Goal: Task Accomplishment & Management: Use online tool/utility

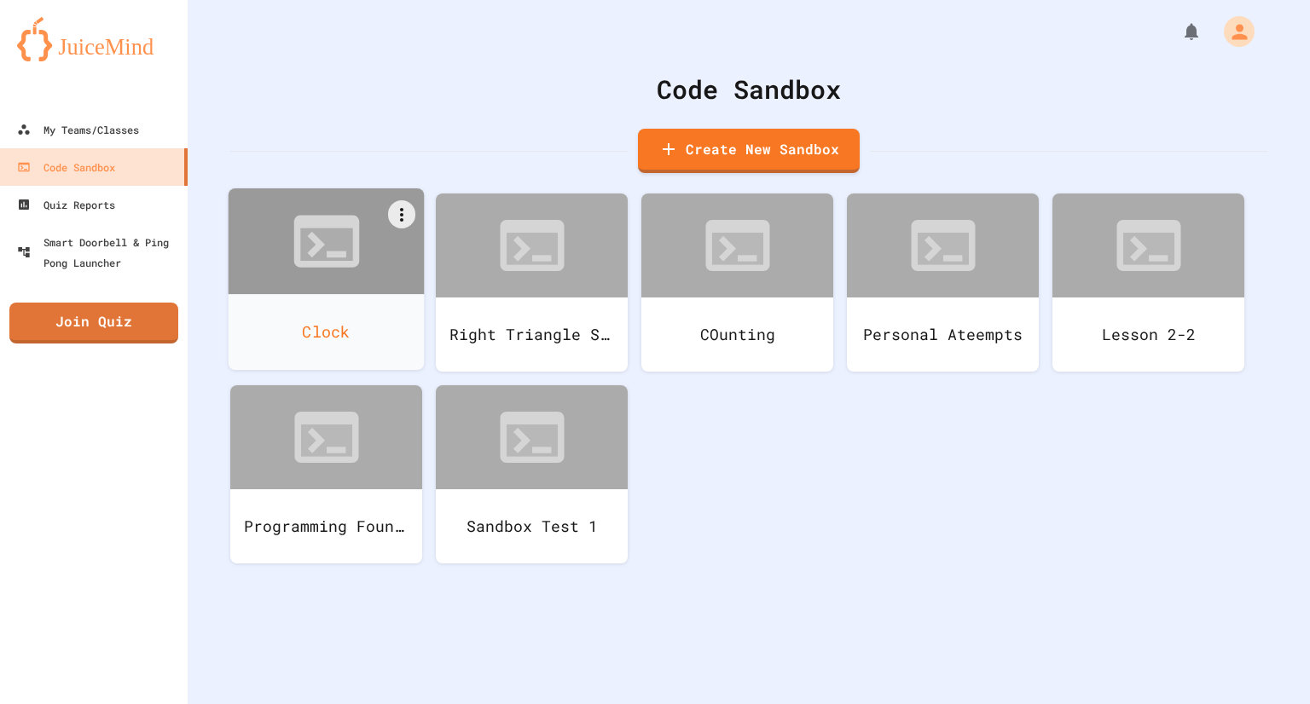
click at [298, 290] on div at bounding box center [327, 241] width 196 height 106
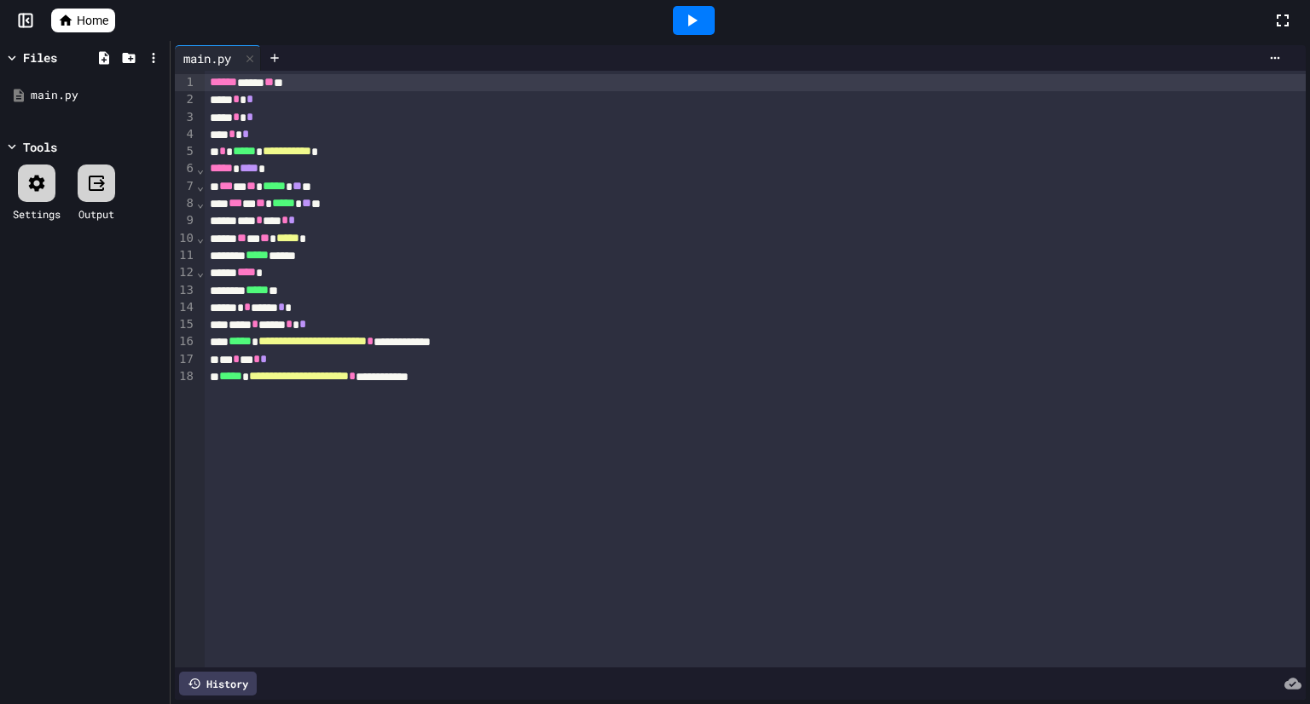
click at [700, 30] on icon at bounding box center [691, 20] width 20 height 20
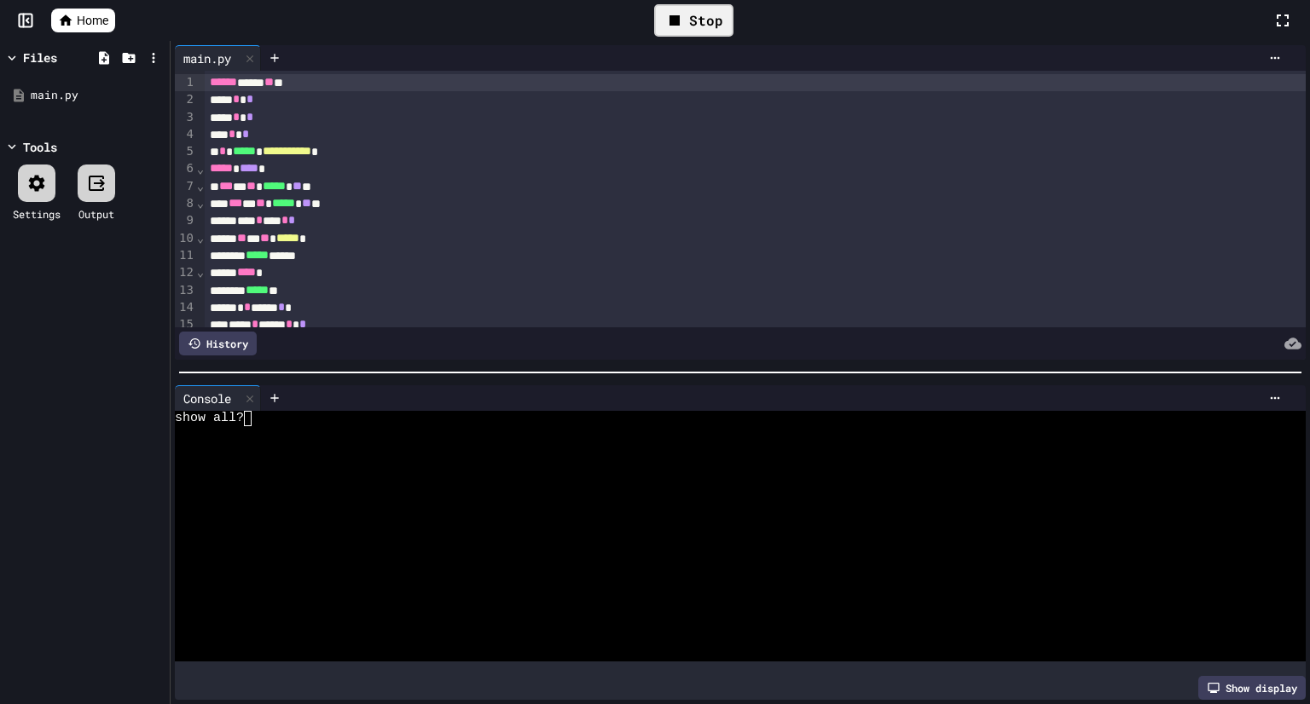
click at [472, 544] on div at bounding box center [731, 543] width 1113 height 15
type textarea "***"
click at [688, 14] on div "Stop" at bounding box center [693, 20] width 79 height 32
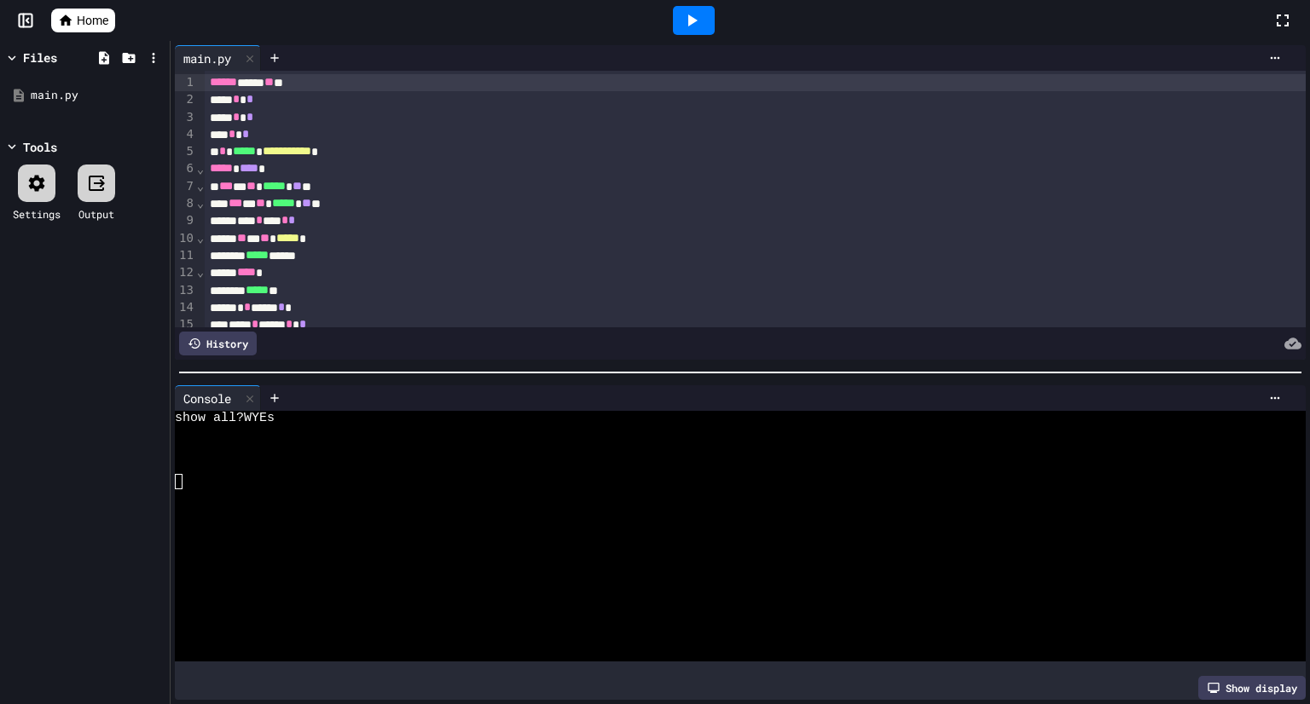
click at [688, 14] on icon at bounding box center [691, 20] width 20 height 20
click at [536, 525] on div at bounding box center [731, 528] width 1113 height 15
type textarea "*"
click at [245, 382] on div "Console WWWWWWWWWWWWWWWWWWWWWWWWWWWWWWWW show all?Yes 1 2 3 Show display" at bounding box center [740, 542] width 1139 height 323
click at [253, 397] on icon at bounding box center [249, 398] width 7 height 7
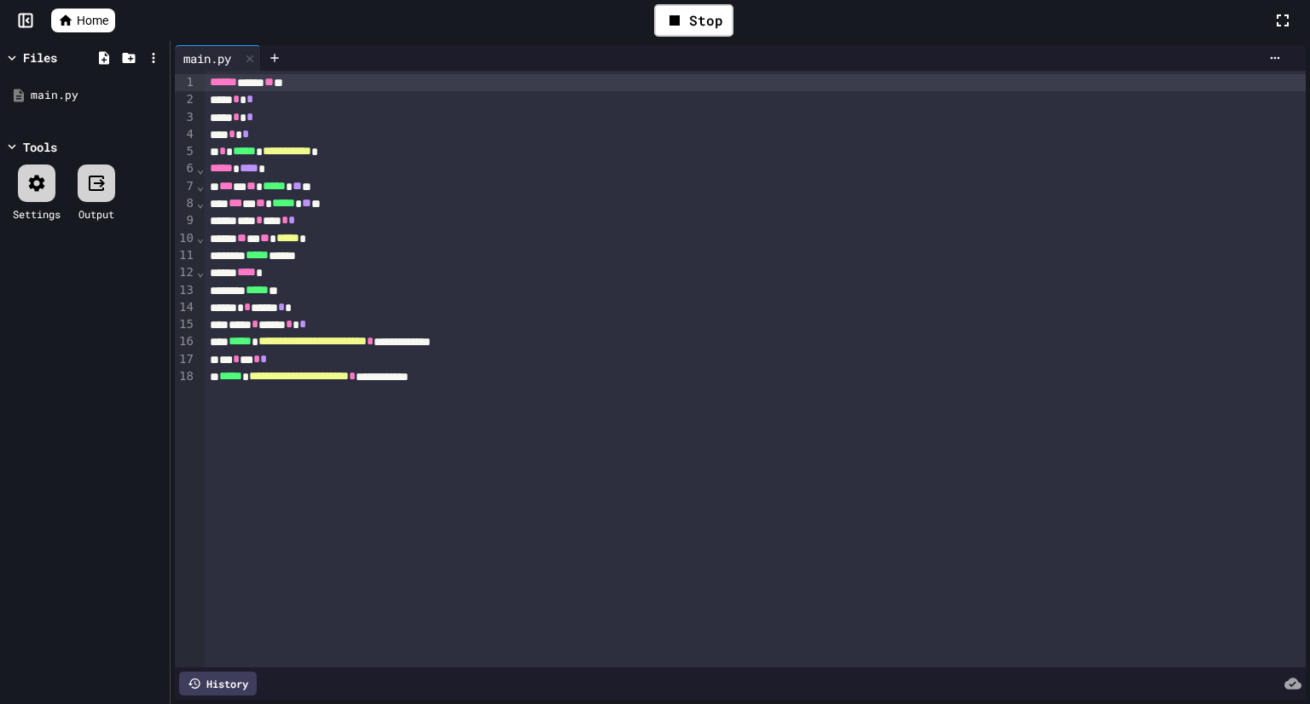
click at [311, 154] on span "**********" at bounding box center [287, 151] width 49 height 12
drag, startPoint x: 355, startPoint y: 154, endPoint x: 726, endPoint y: 52, distance: 384.6
click at [726, 52] on div "**********" at bounding box center [740, 372] width 1131 height 655
click at [708, 32] on div "Stop" at bounding box center [693, 20] width 79 height 32
click at [572, 9] on div at bounding box center [693, 20] width 1157 height 46
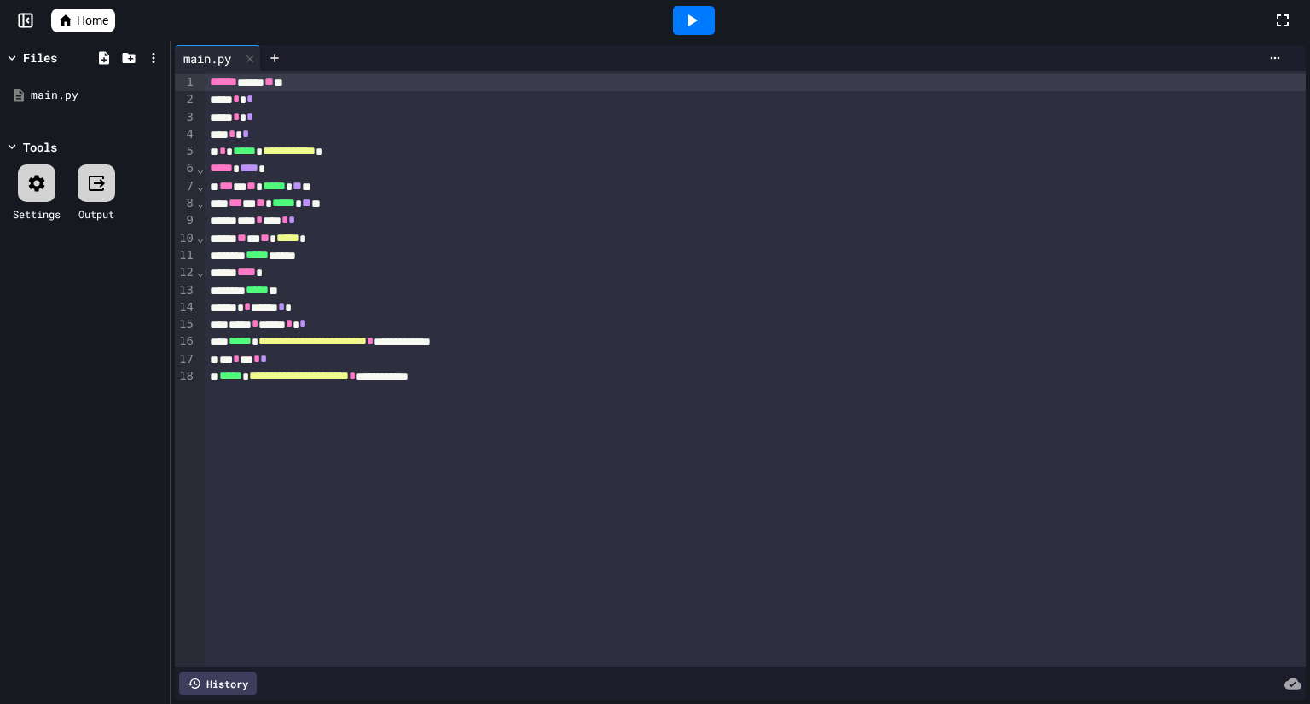
click at [67, 17] on icon at bounding box center [66, 19] width 13 height 11
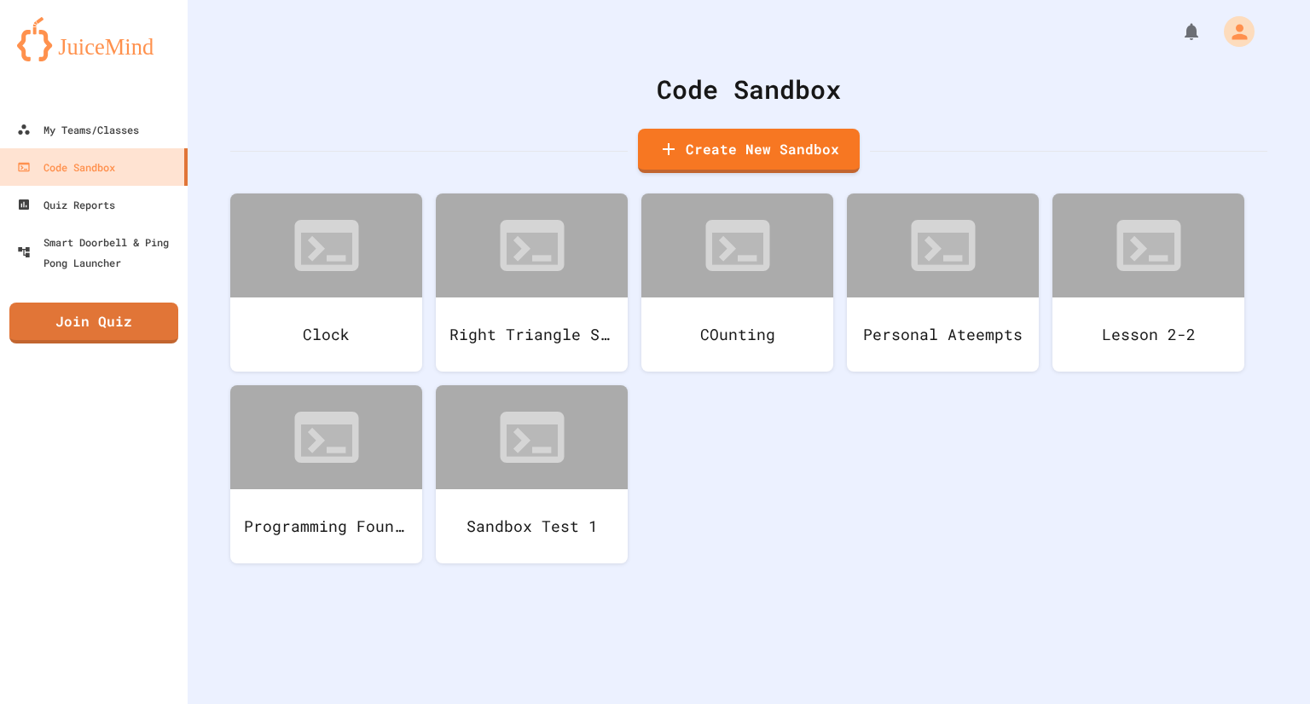
click at [0, 385] on div "My Teams/Classes Code Sandbox Quiz Reports Smart Doorbell & Ping Pong Launcher …" at bounding box center [94, 352] width 188 height 704
click at [0, 372] on div "My Teams/Classes Code Sandbox Quiz Reports Smart Doorbell & Ping Pong Launcher …" at bounding box center [94, 352] width 188 height 704
click at [86, 130] on div "My Teams/Classes" at bounding box center [76, 129] width 125 height 21
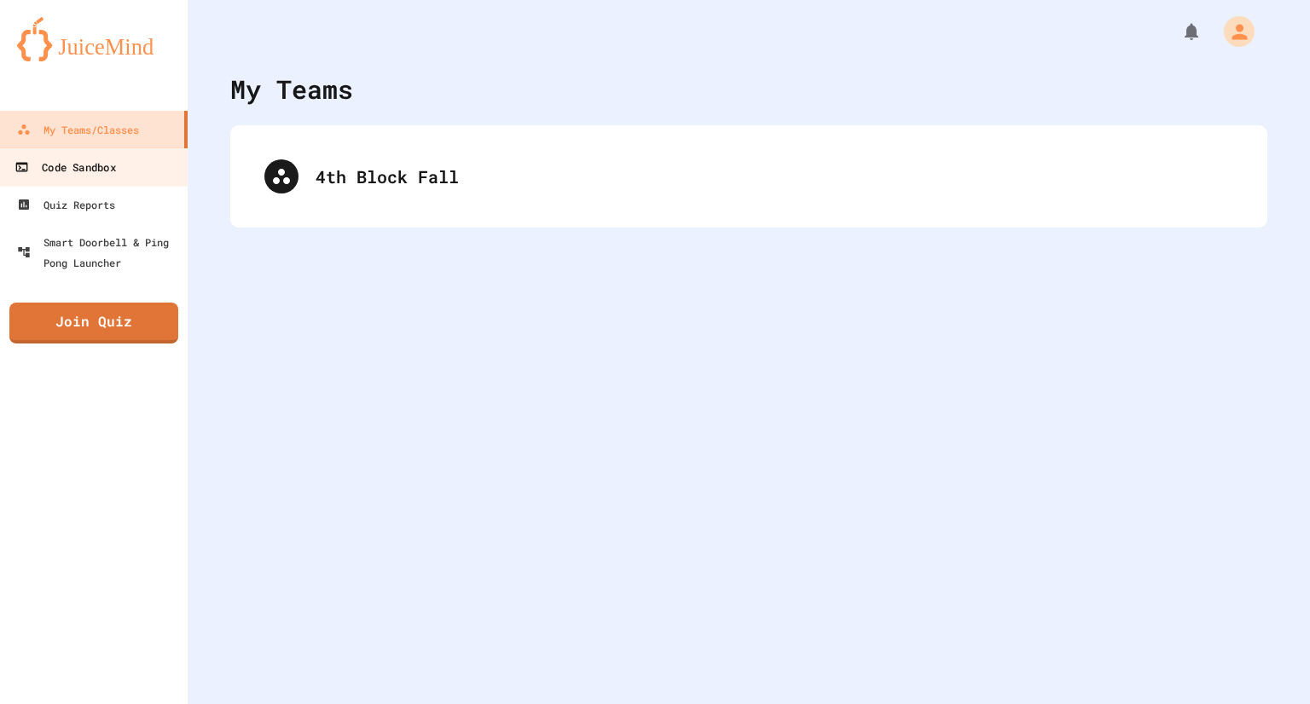
click at [102, 152] on link "Code Sandbox" at bounding box center [94, 167] width 194 height 38
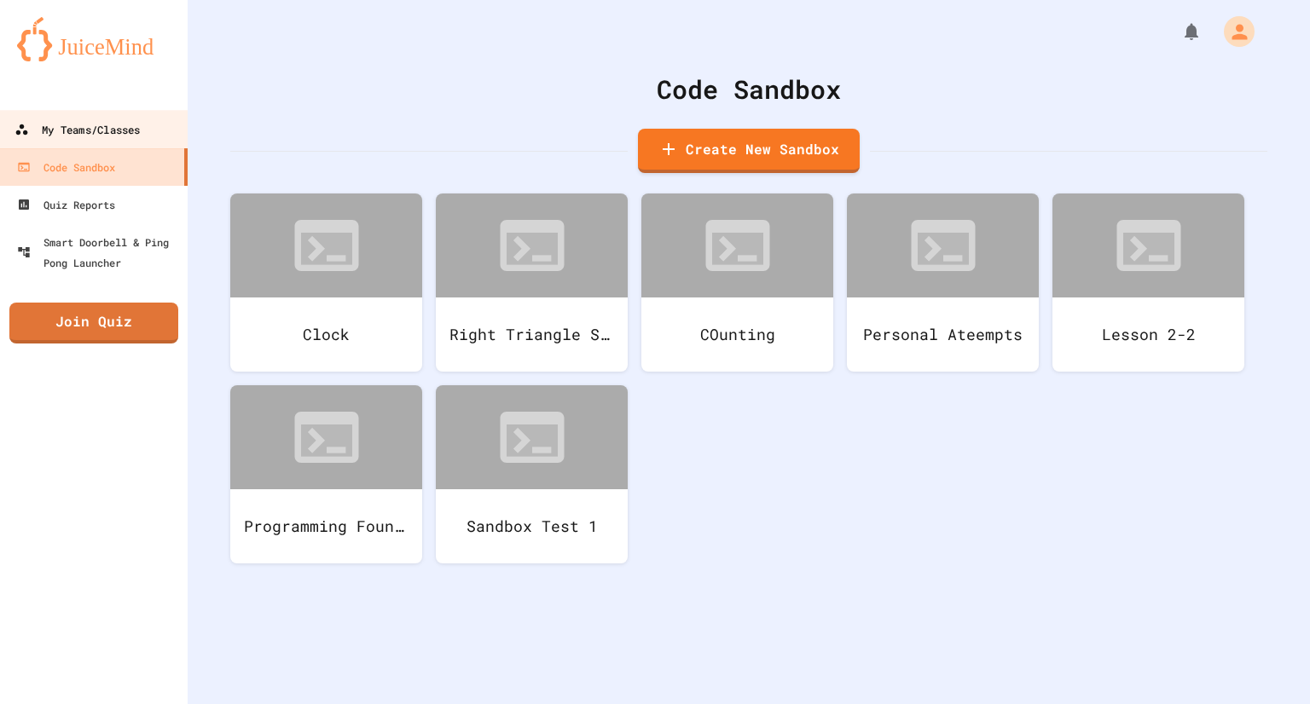
click at [124, 119] on div "My Teams/Classes" at bounding box center [76, 129] width 125 height 21
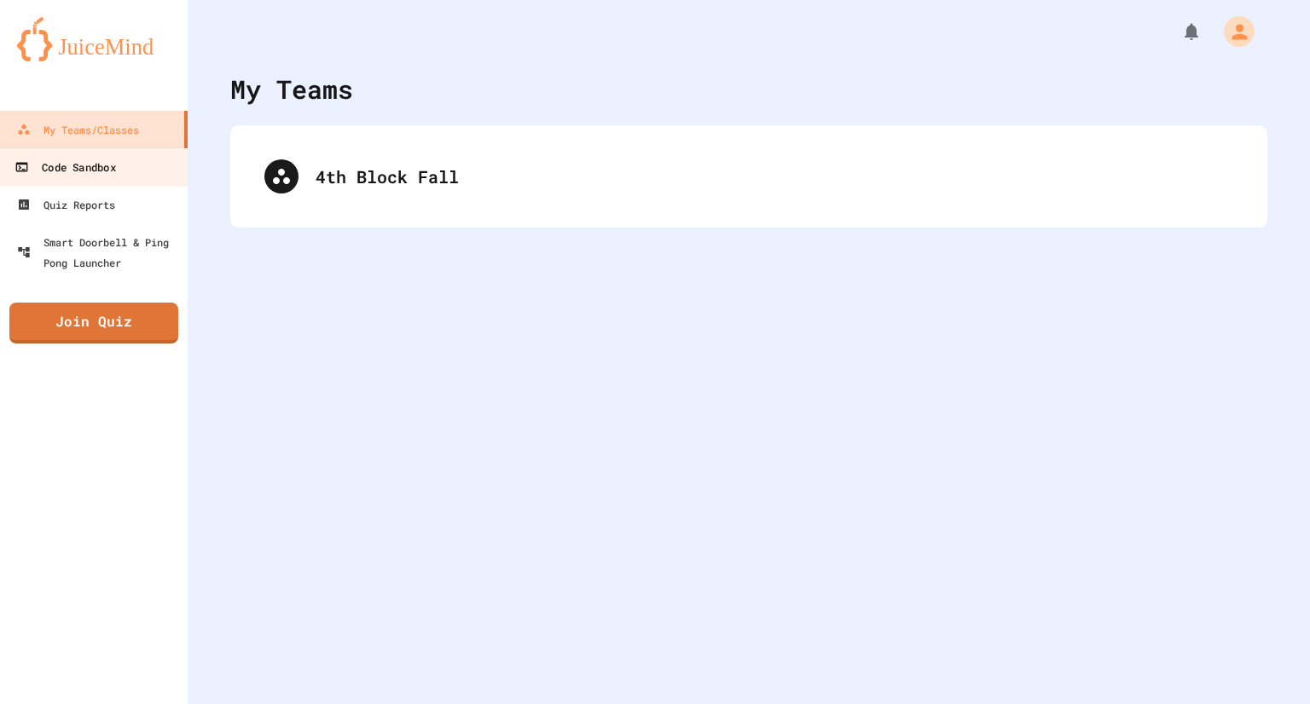
click at [166, 169] on link "Code Sandbox" at bounding box center [94, 167] width 194 height 38
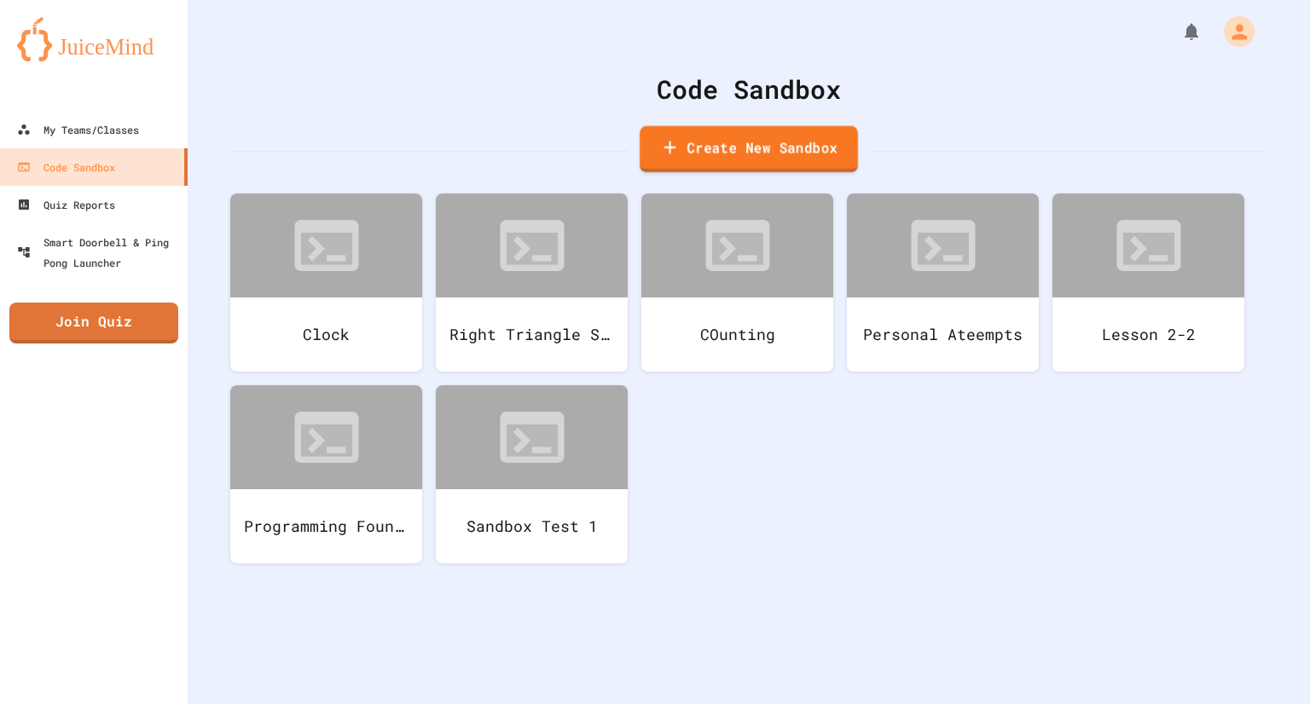
click at [747, 153] on link "Create New Sandbox" at bounding box center [749, 149] width 218 height 47
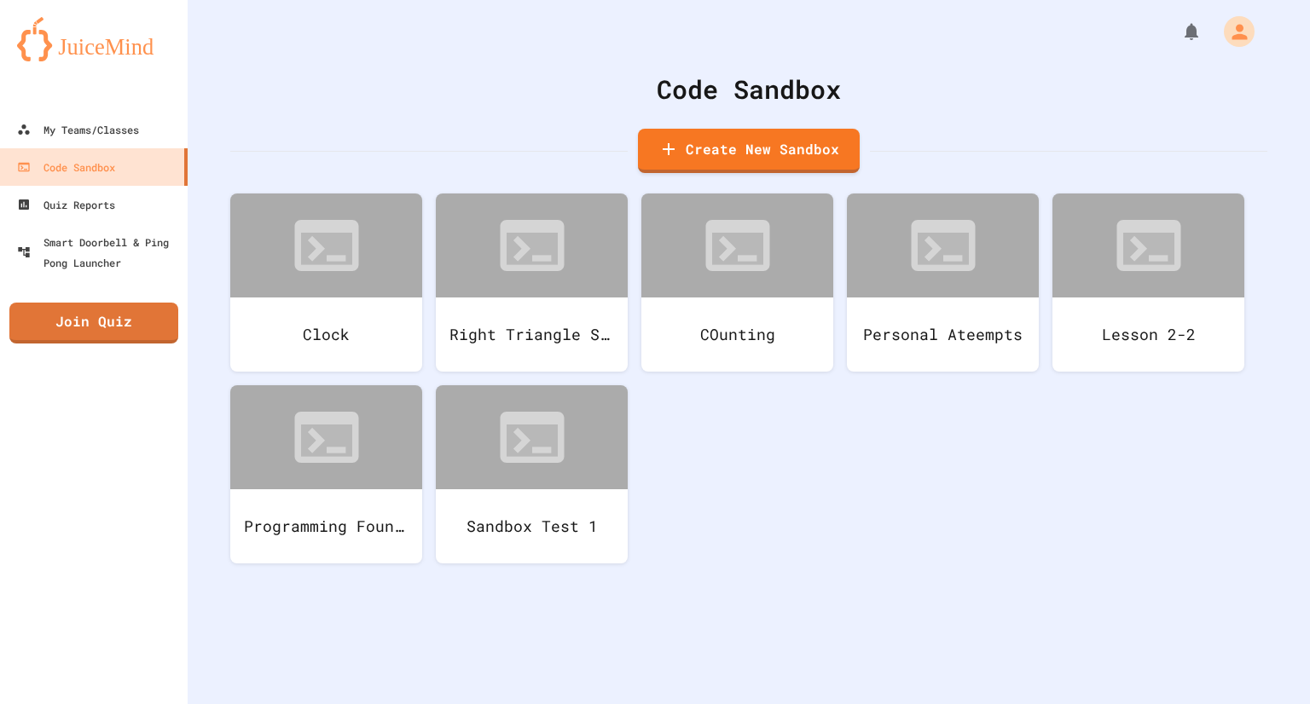
type input "*"
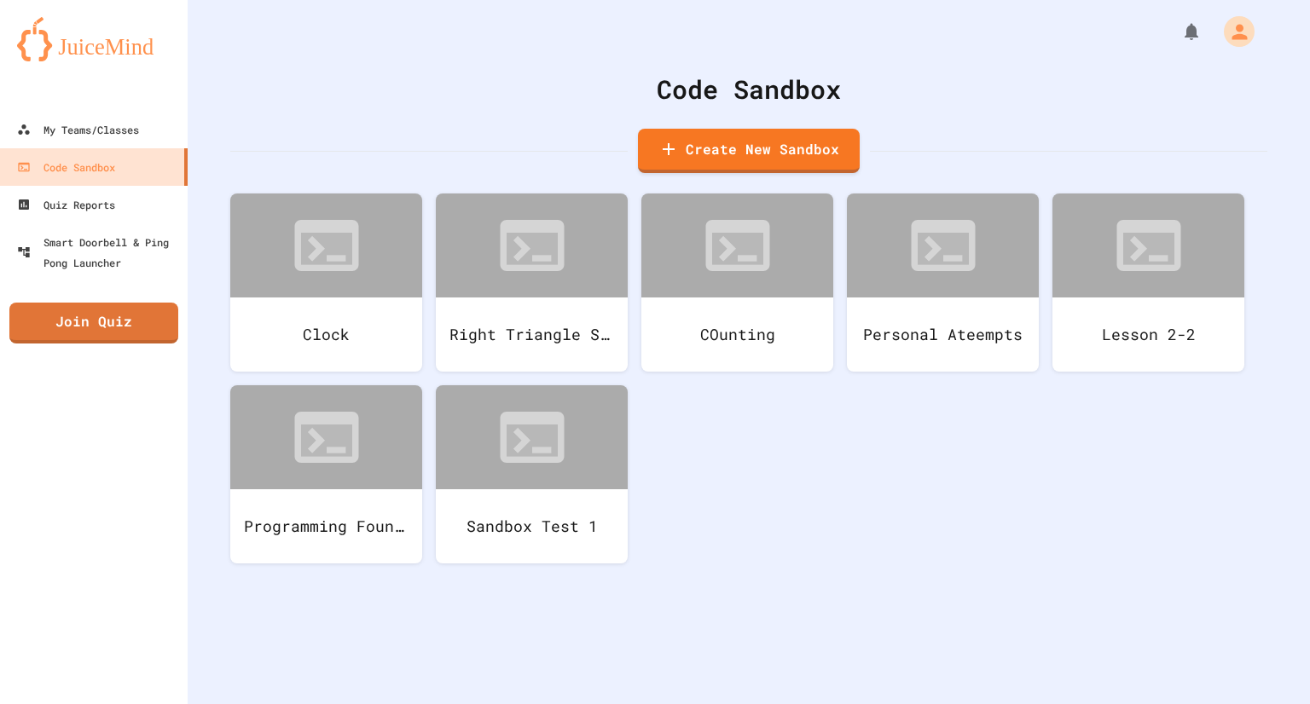
type input "*"
click at [810, 163] on link "Create New Sandbox" at bounding box center [749, 151] width 222 height 44
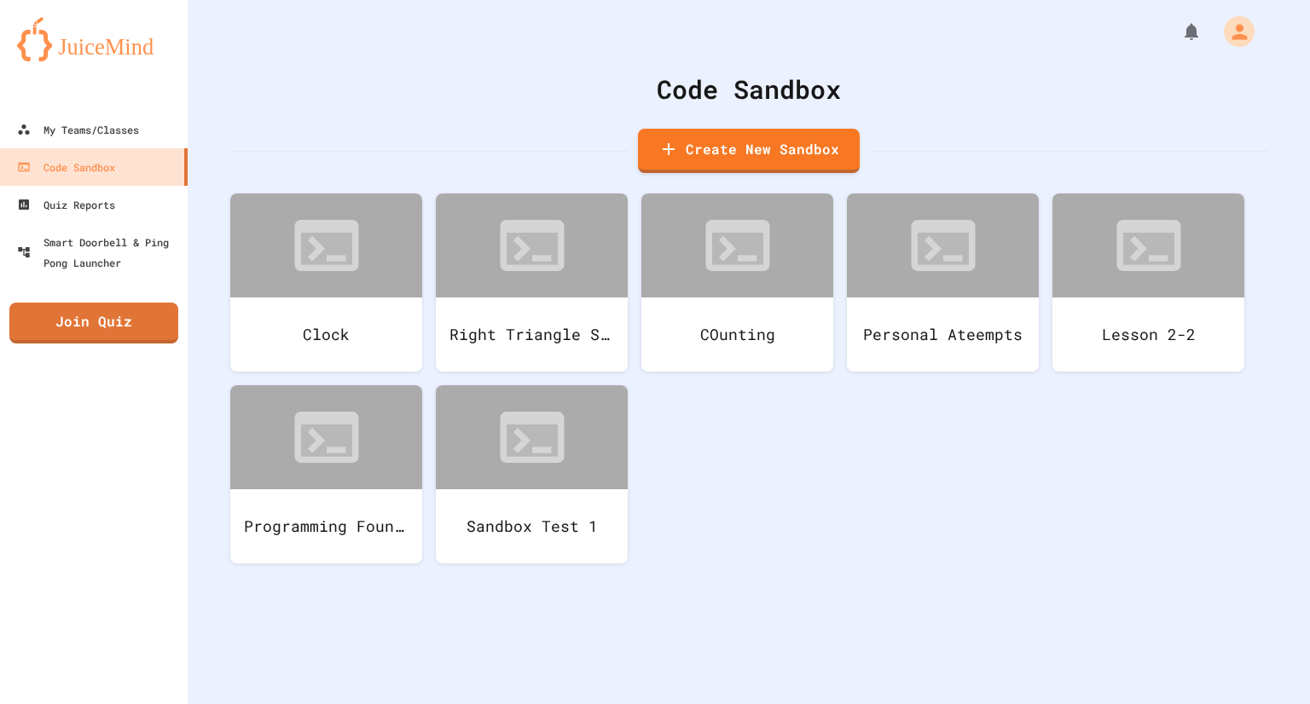
type input "*"
click at [687, 152] on link "Create New Sandbox" at bounding box center [749, 151] width 222 height 44
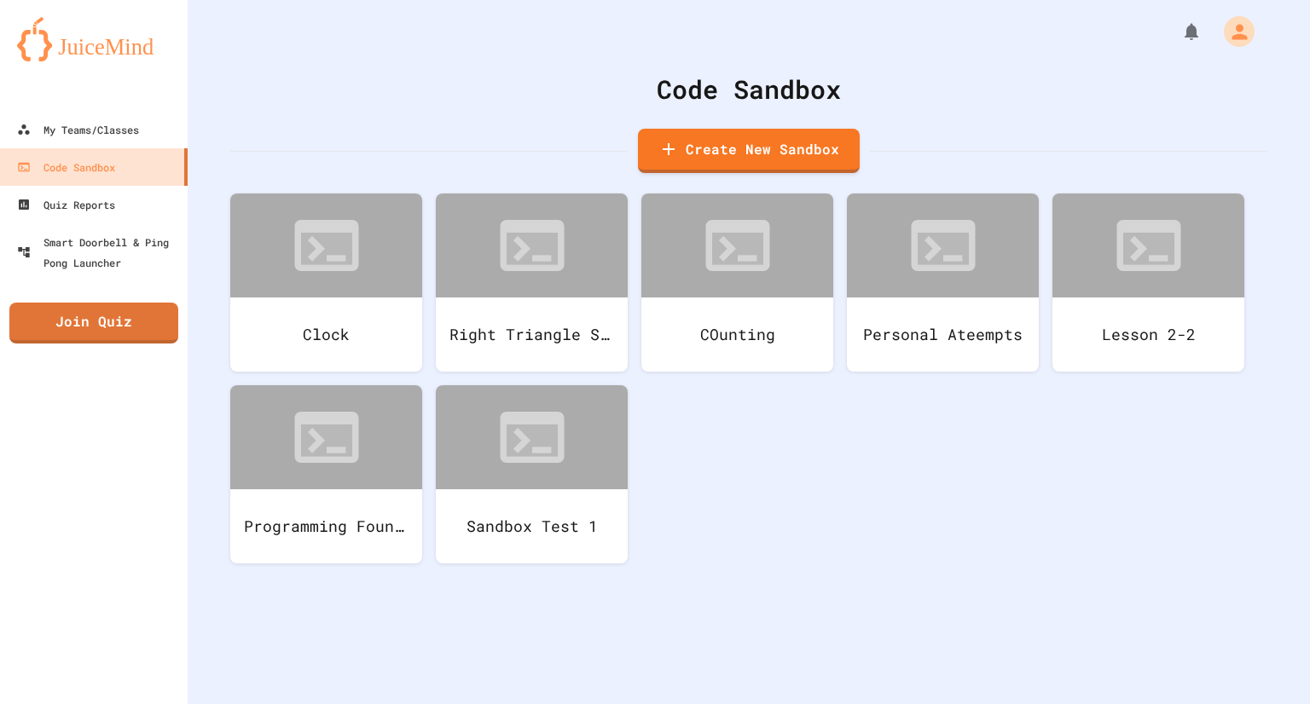
type input "*"
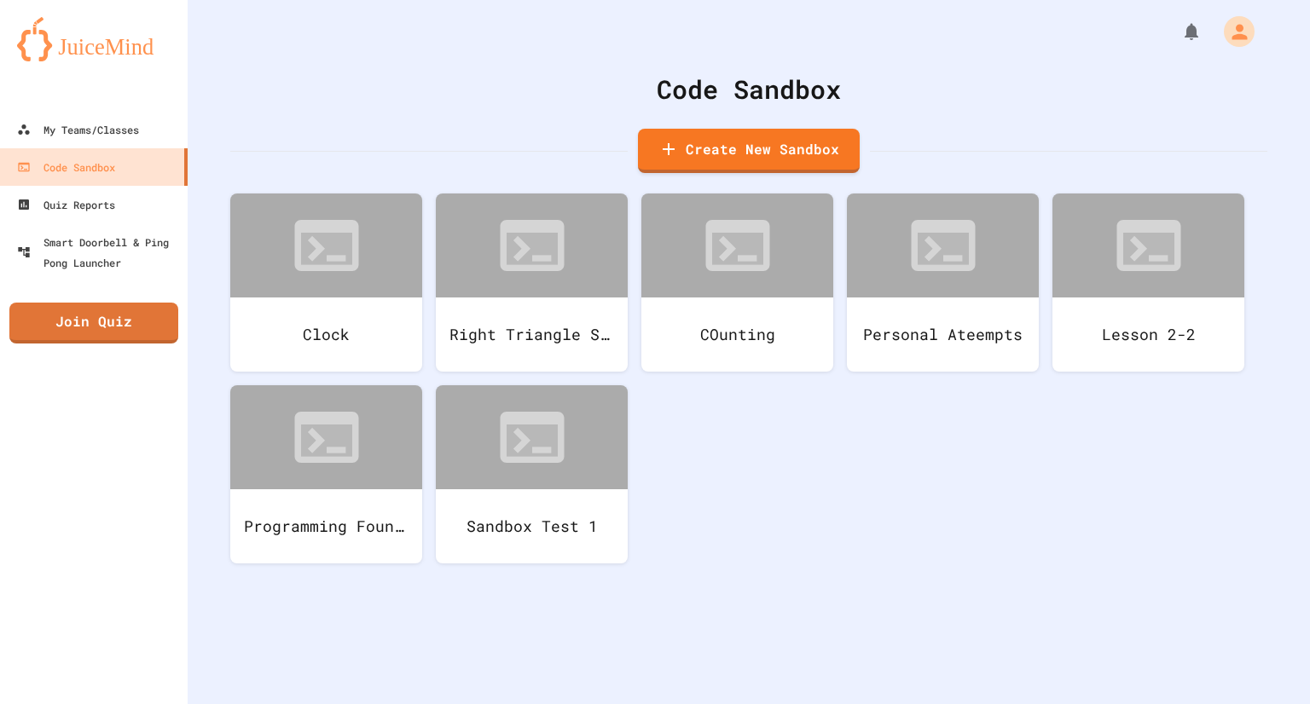
click at [811, 152] on link "Create New Sandbox" at bounding box center [749, 151] width 222 height 44
type input "*"
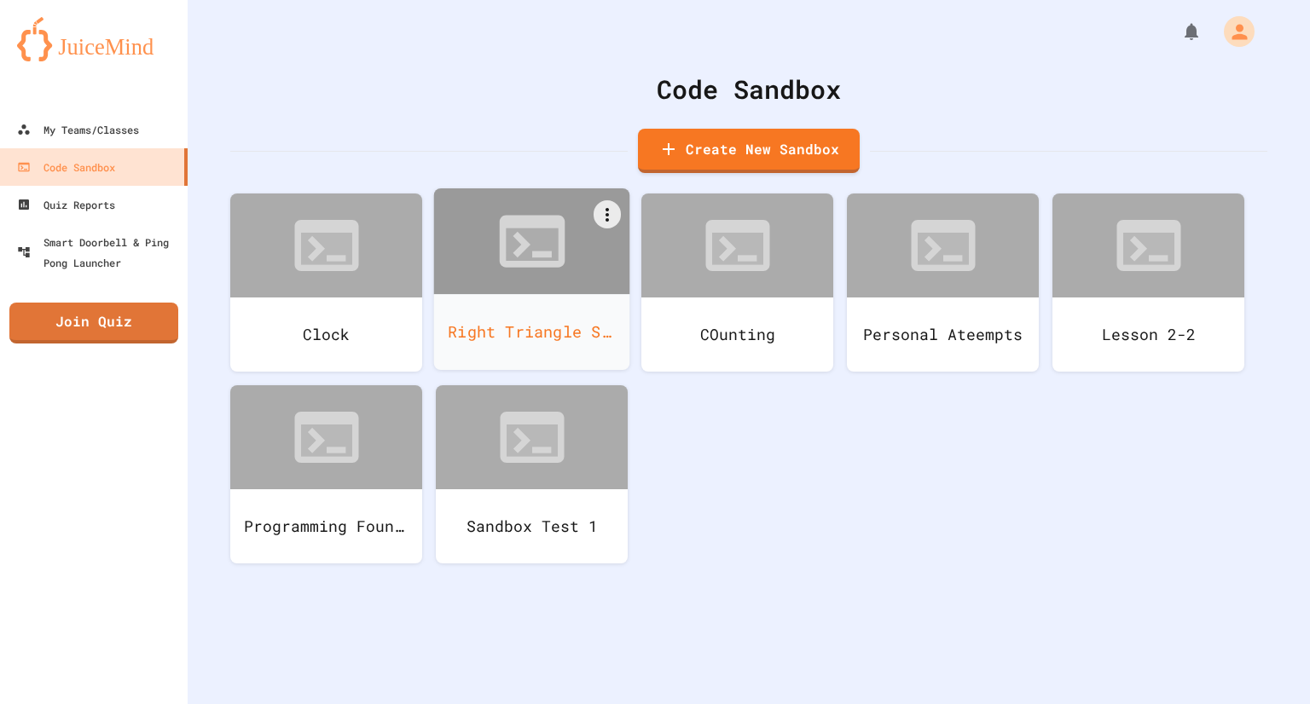
click at [0, 542] on div "My Teams/Classes Code Sandbox Quiz Reports Smart Doorbell & Ping Pong Launcher …" at bounding box center [94, 352] width 188 height 704
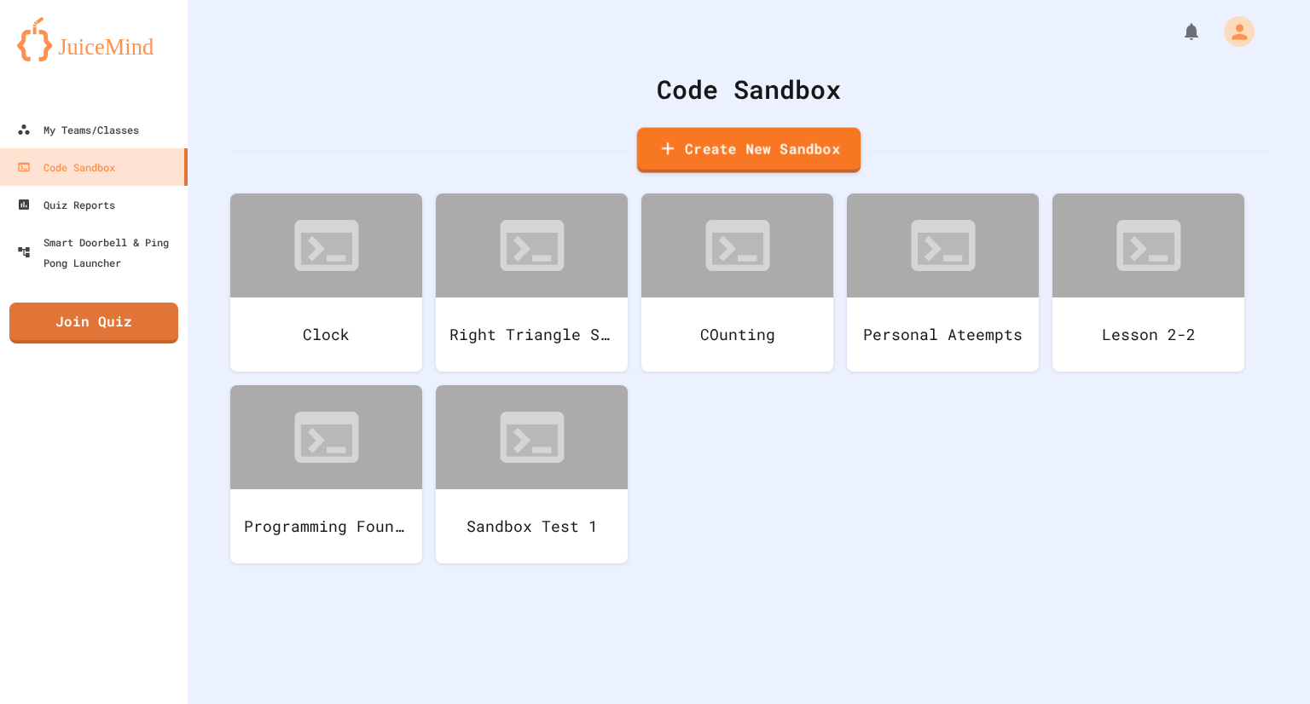
click at [666, 163] on link "Create New Sandbox" at bounding box center [749, 150] width 224 height 45
type input "*"
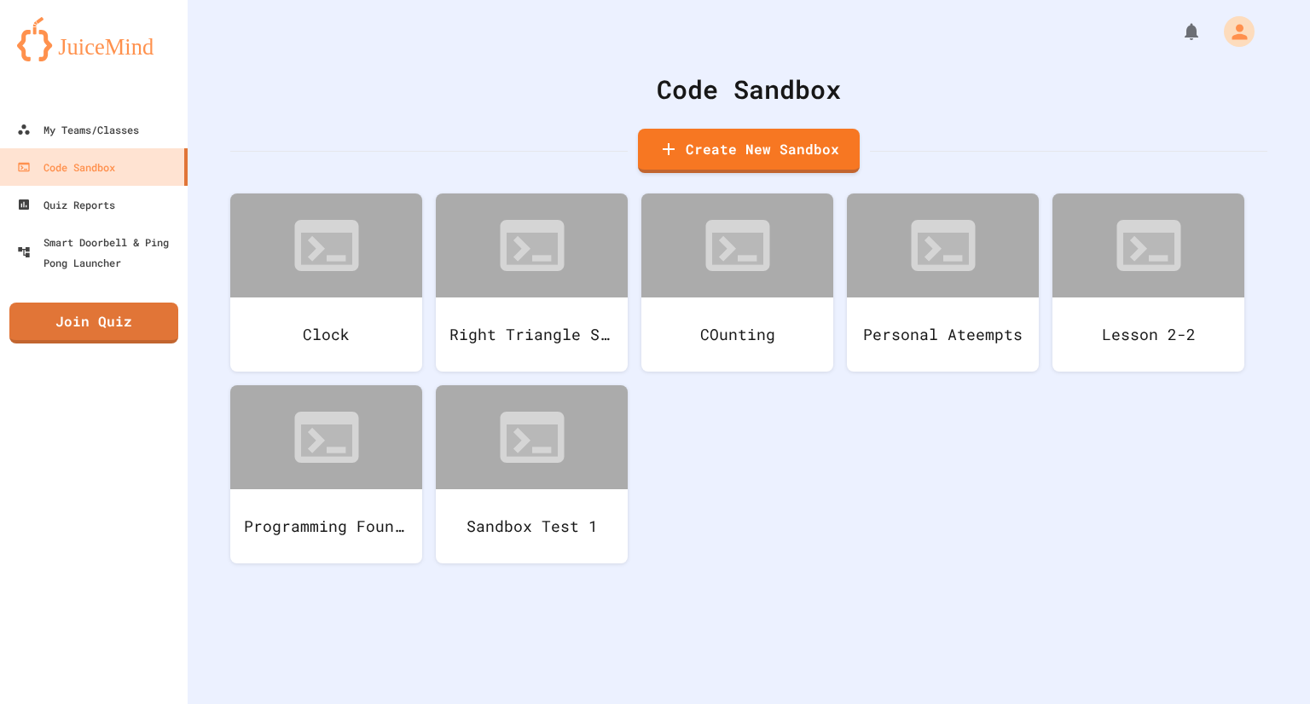
type input "*"
drag, startPoint x: 600, startPoint y: 214, endPoint x: 654, endPoint y: -67, distance: 285.8
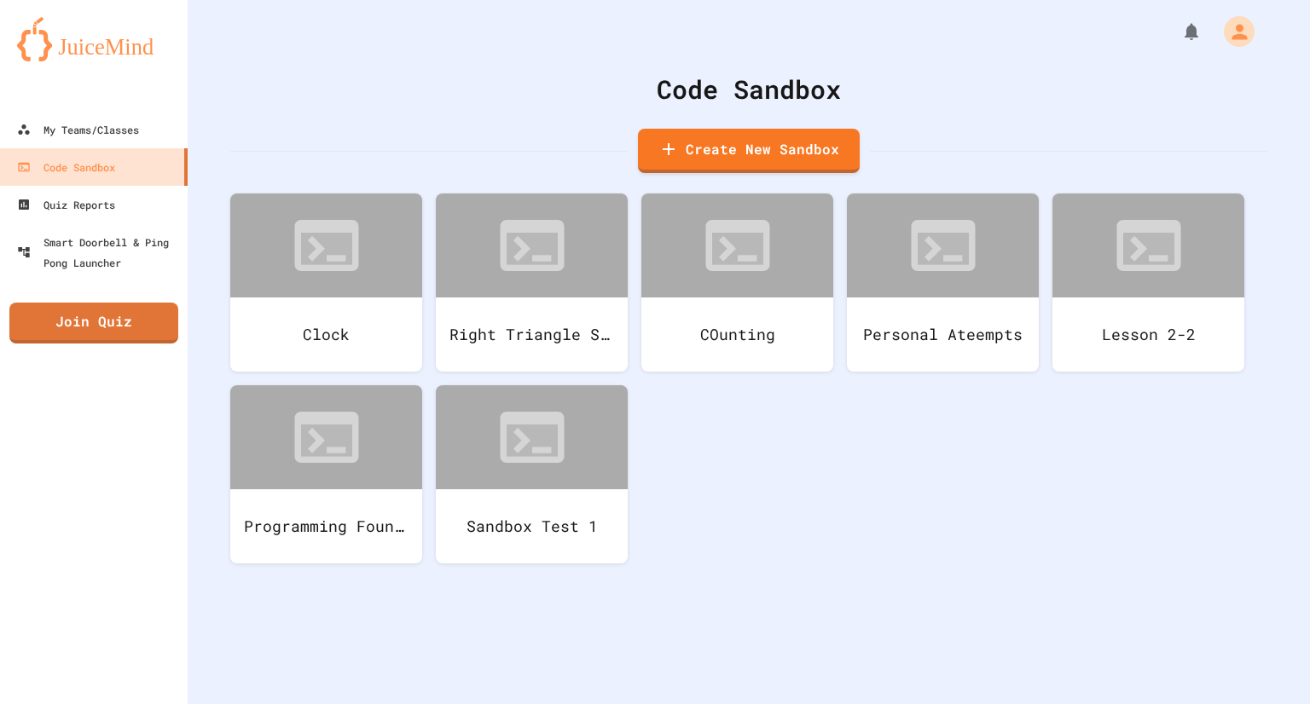
click at [654, 0] on html "We are updating our servers at 7PM EST [DATE]. [PERSON_NAME] should continue to…" at bounding box center [655, 352] width 1310 height 704
